Goal: Find specific page/section: Find specific page/section

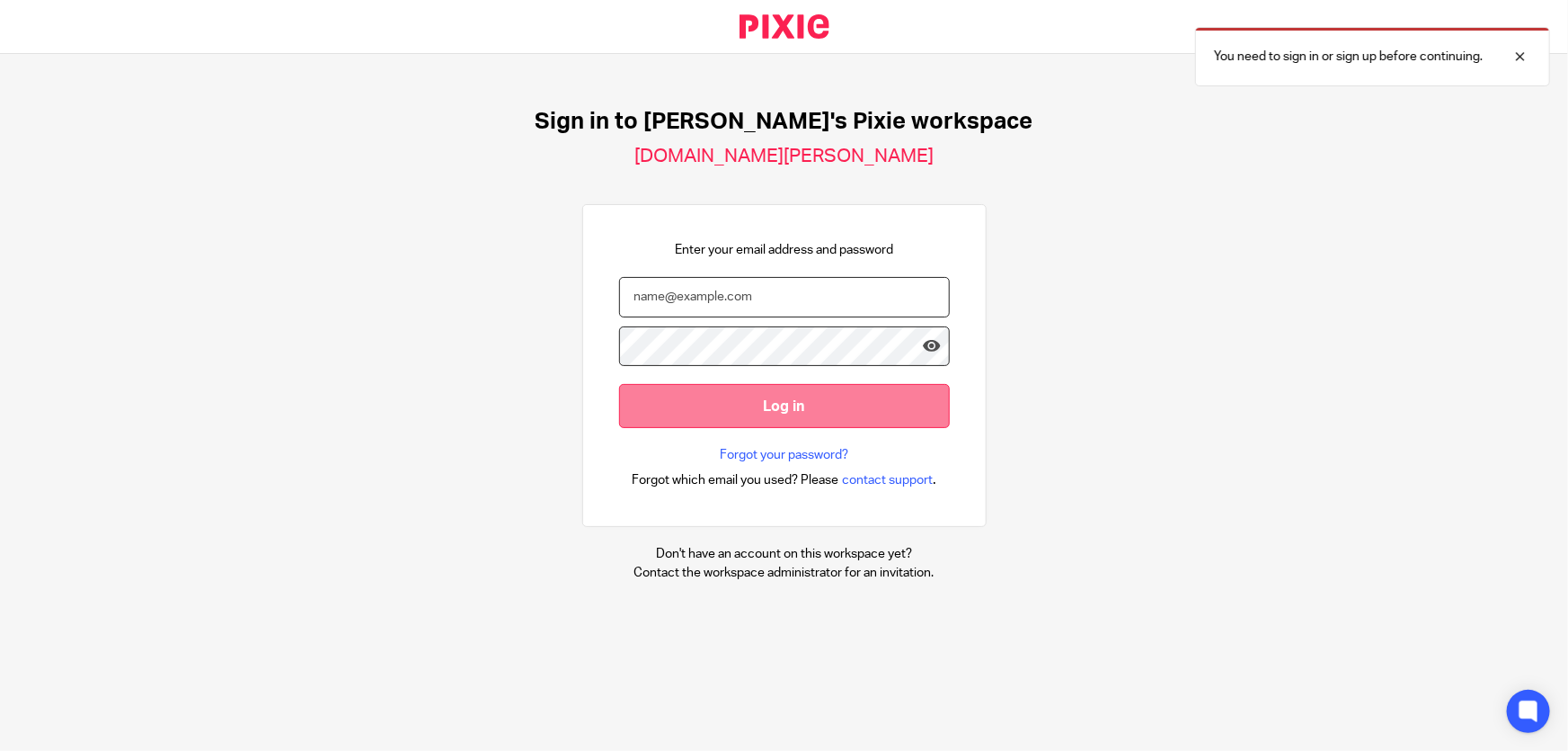
type input "Munzir@brindleys.org"
click at [725, 400] on input "Log in" at bounding box center [784, 406] width 331 height 44
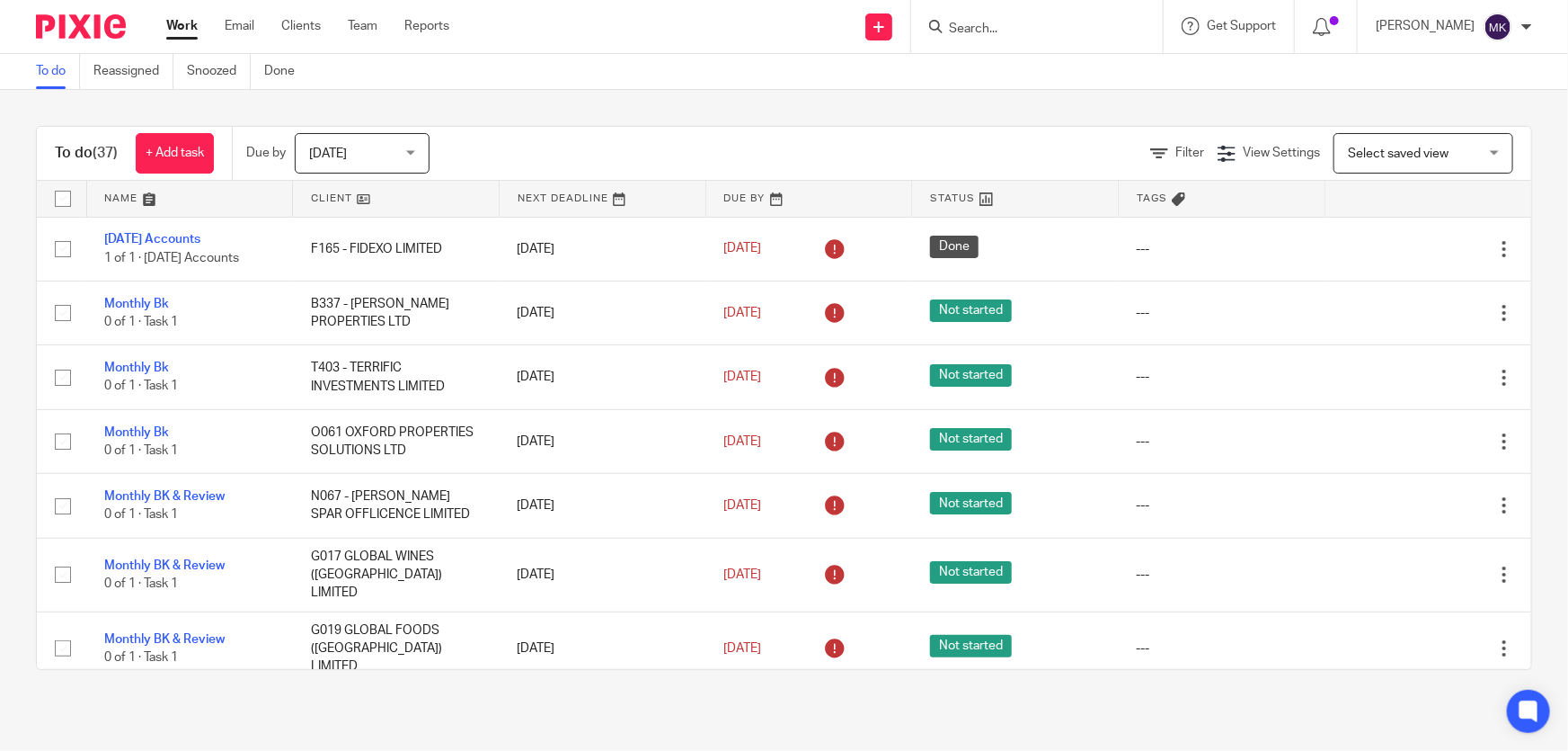
click at [1067, 28] on input "Search" at bounding box center [1028, 30] width 161 height 16
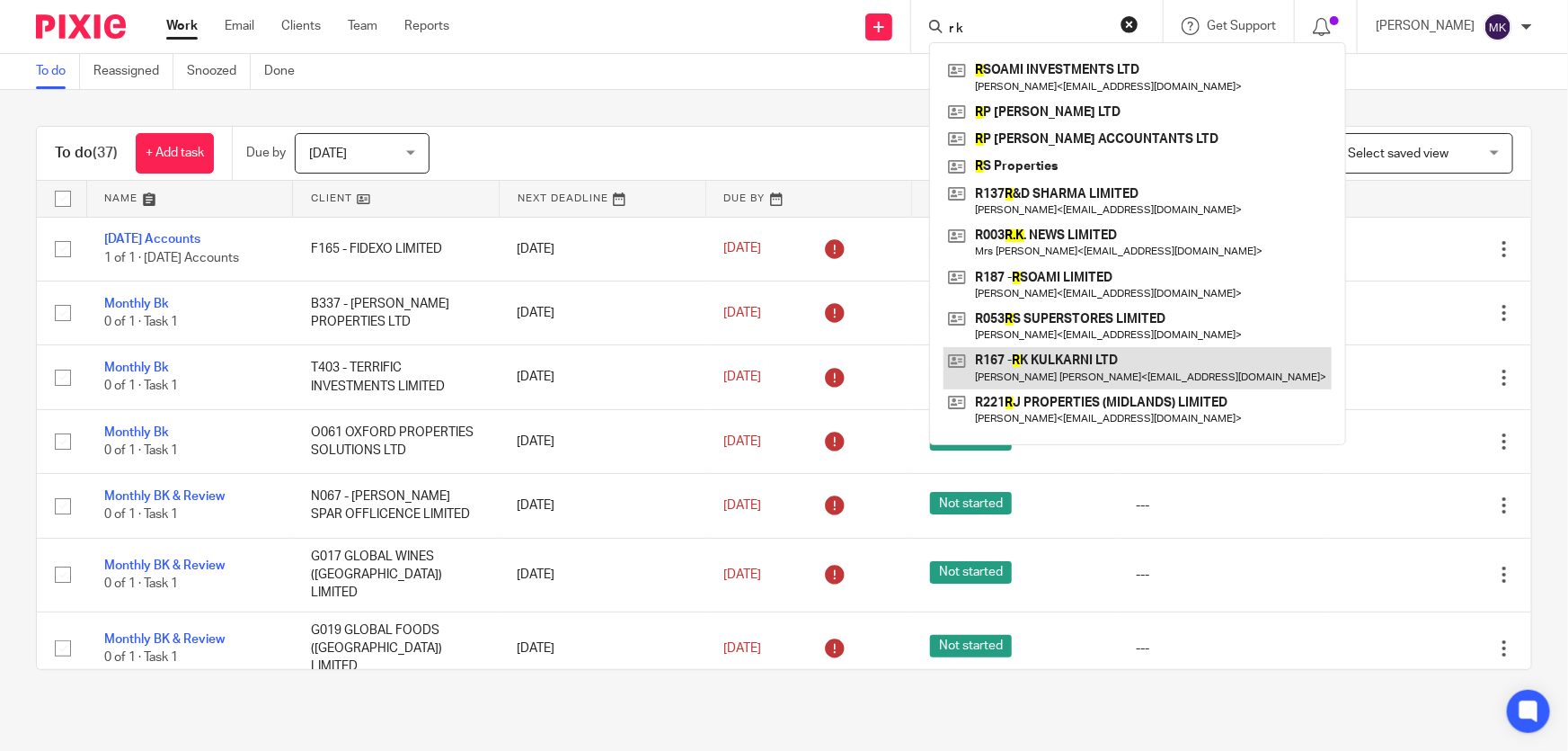
type input "r k"
click at [1106, 350] on link at bounding box center [1137, 368] width 389 height 41
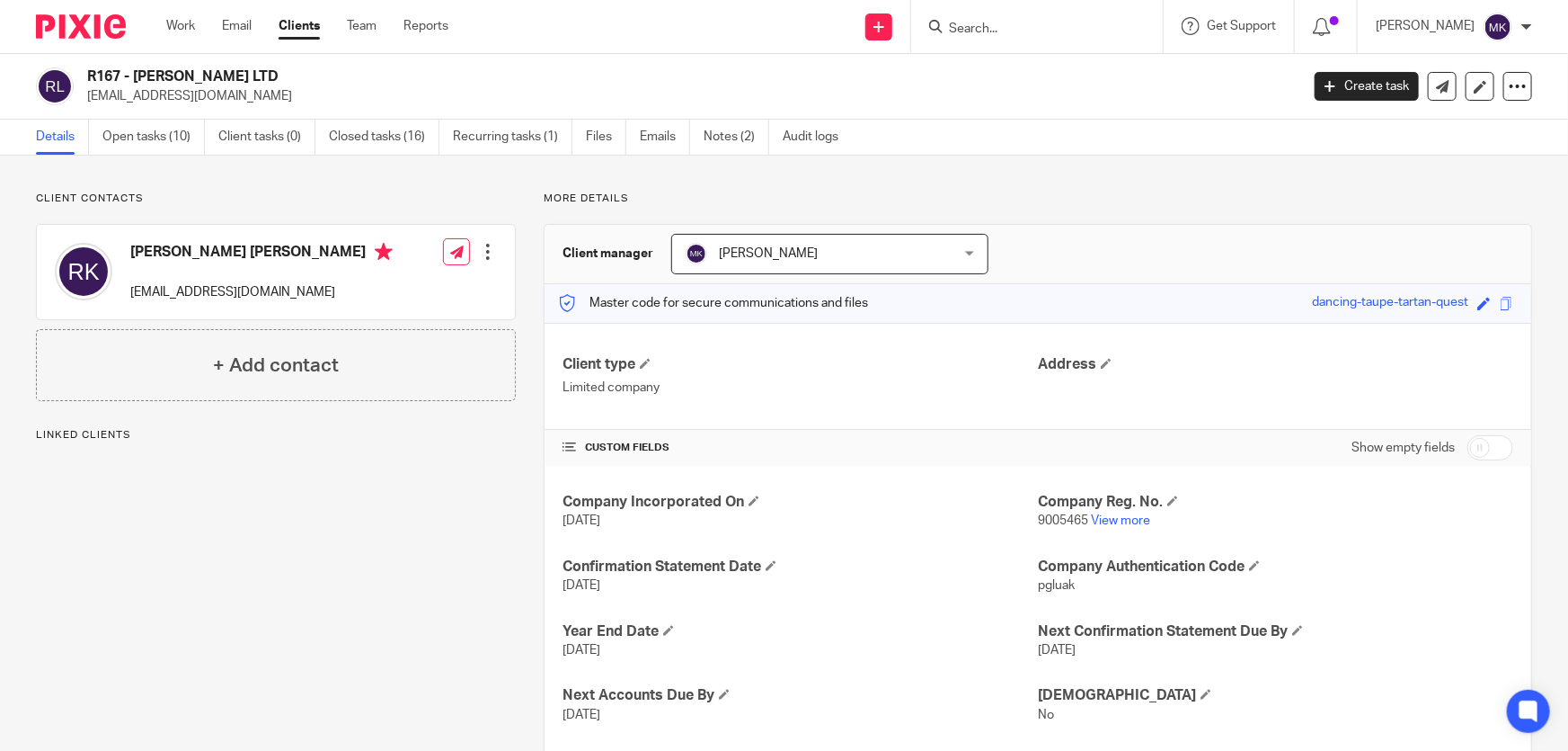
click at [637, 133] on ul "Details Open tasks (10) Client tasks (0) Closed tasks (16) Recurring tasks (1) …" at bounding box center [451, 137] width 829 height 35
click at [665, 138] on link "Emails" at bounding box center [664, 137] width 50 height 35
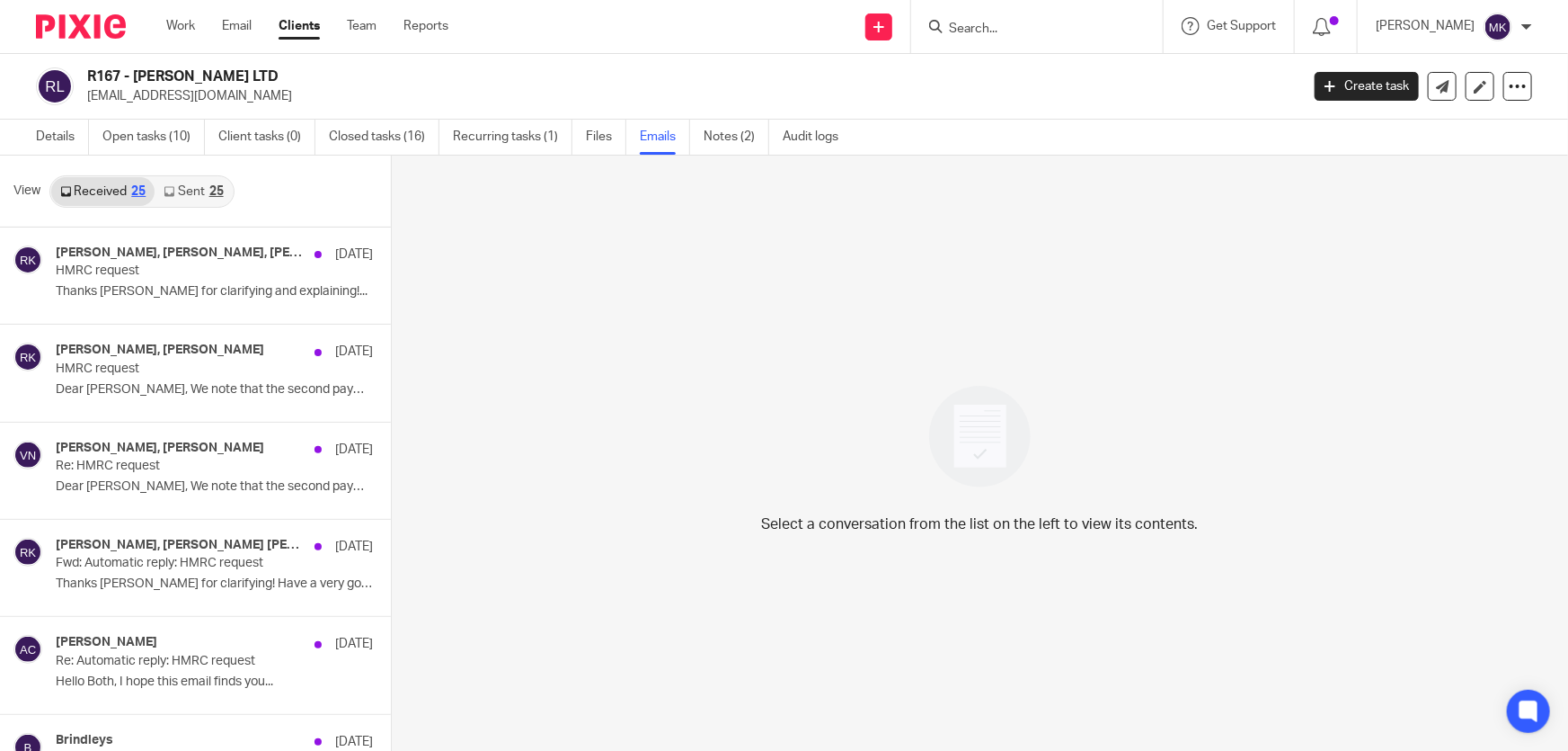
click at [211, 185] on div "25" at bounding box center [216, 191] width 15 height 13
